Goal: Check status: Check status

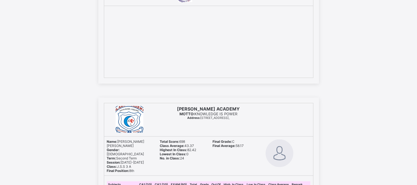
scroll to position [5501, 0]
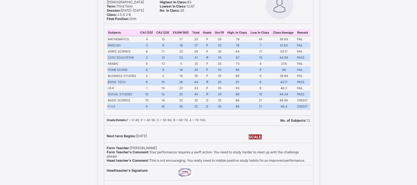
scroll to position [8140, 0]
